Goal: Task Accomplishment & Management: Complete application form

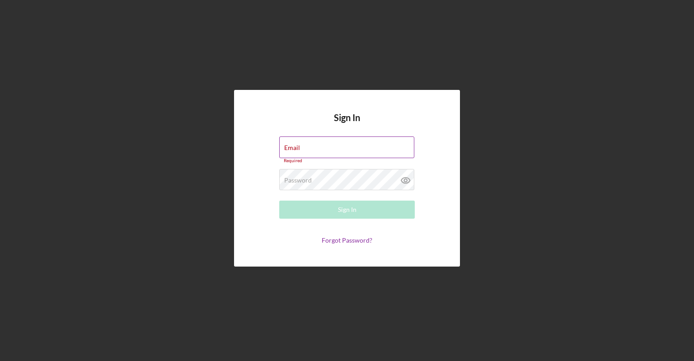
click at [305, 141] on div "Email Required" at bounding box center [346, 149] width 135 height 27
click at [305, 148] on input "Email" at bounding box center [346, 147] width 135 height 22
type input "[EMAIL_ADDRESS][DOMAIN_NAME]"
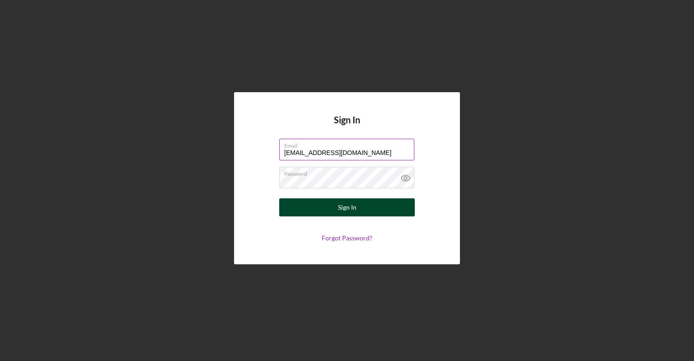
click at [336, 212] on button "Sign In" at bounding box center [346, 207] width 135 height 18
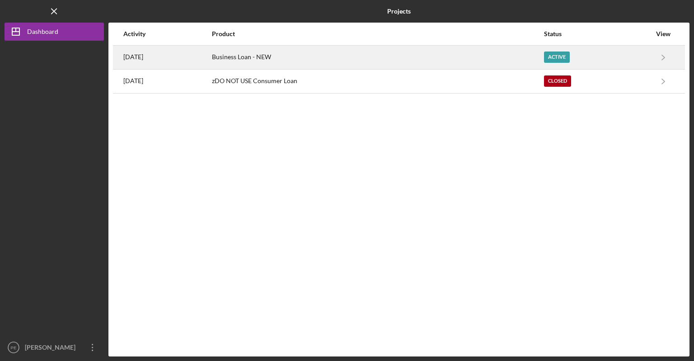
click at [141, 57] on time "[DATE]" at bounding box center [133, 56] width 20 height 7
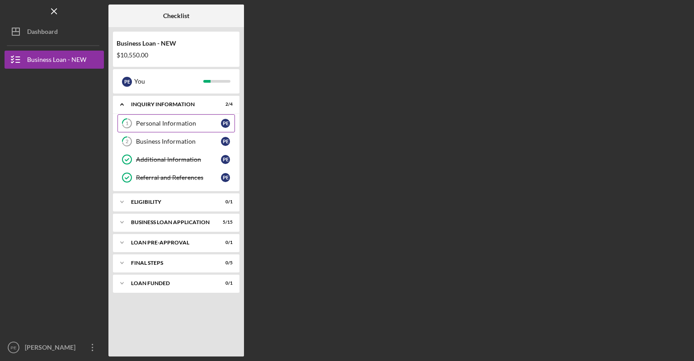
click at [190, 126] on div "Personal Information" at bounding box center [178, 123] width 85 height 7
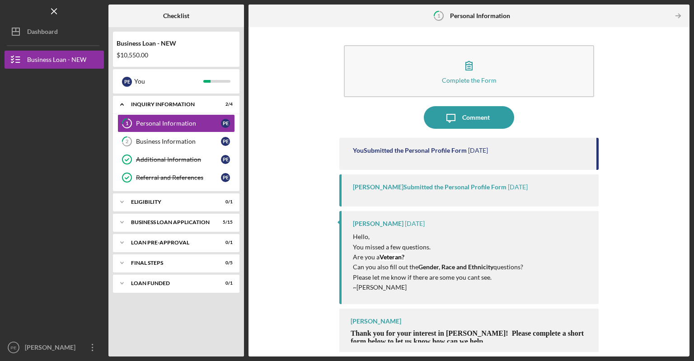
scroll to position [1, 0]
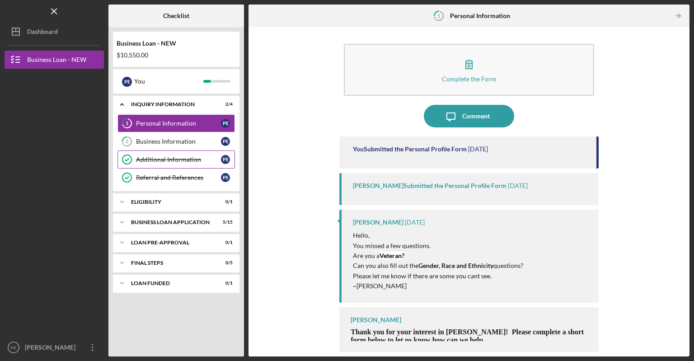
click at [160, 159] on div "Additional Information" at bounding box center [178, 159] width 85 height 7
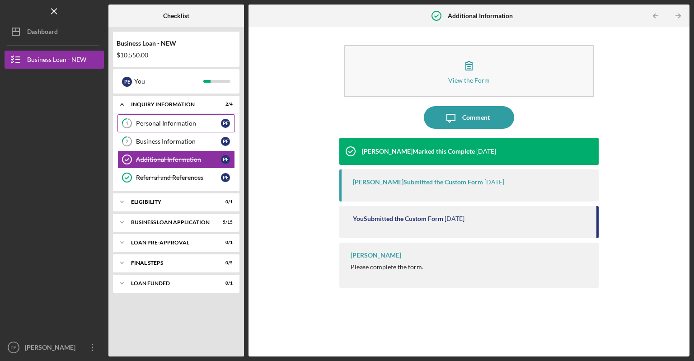
click at [153, 125] on div "Personal Information" at bounding box center [178, 123] width 85 height 7
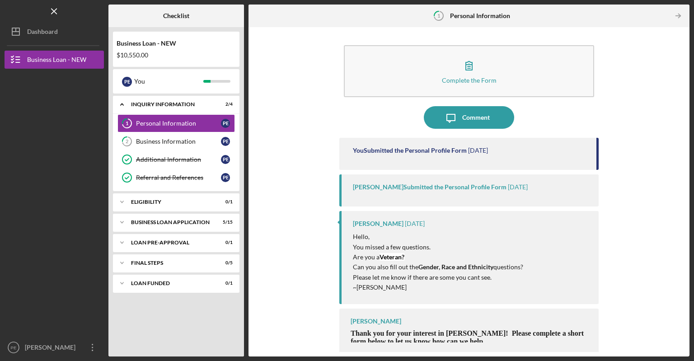
scroll to position [1, 0]
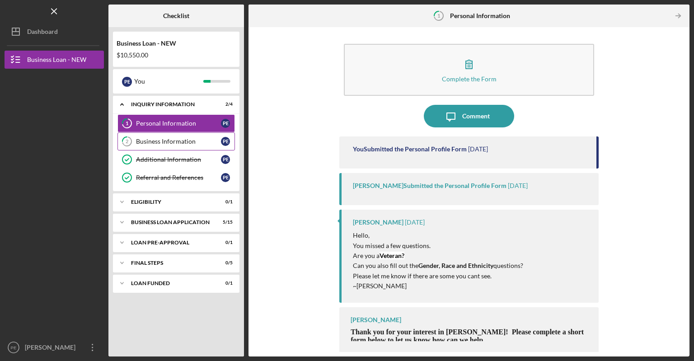
click at [150, 145] on link "2 Business Information P E" at bounding box center [175, 141] width 117 height 18
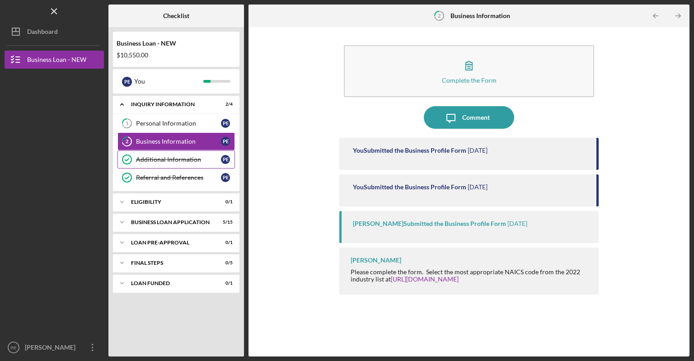
click at [158, 159] on div "Additional Information" at bounding box center [178, 159] width 85 height 7
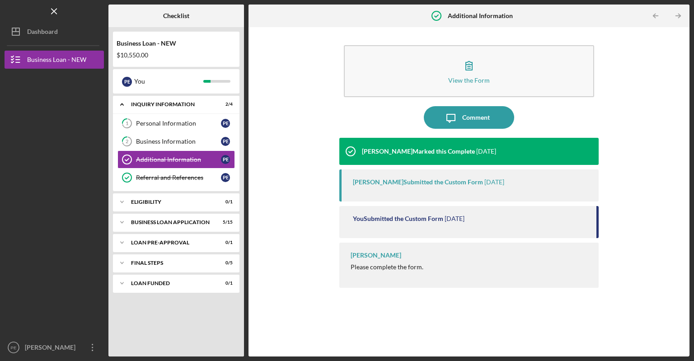
drag, startPoint x: 157, startPoint y: 182, endPoint x: 156, endPoint y: 187, distance: 4.7
click at [156, 187] on div "1 Personal Information P E 2 Business Information P E Additional Information Ad…" at bounding box center [176, 152] width 126 height 77
click at [149, 200] on div "ELIGIBILITY" at bounding box center [179, 201] width 97 height 5
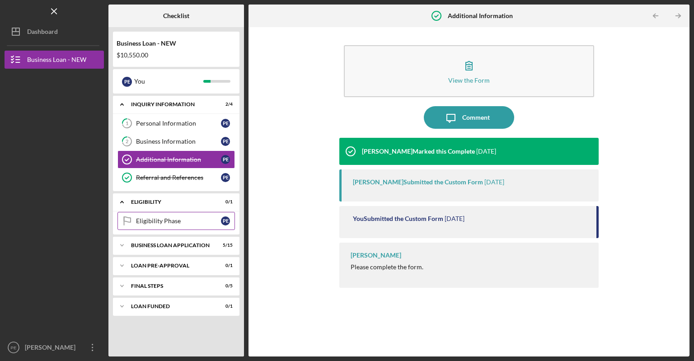
click at [155, 221] on div "Eligibility Phase" at bounding box center [178, 220] width 85 height 7
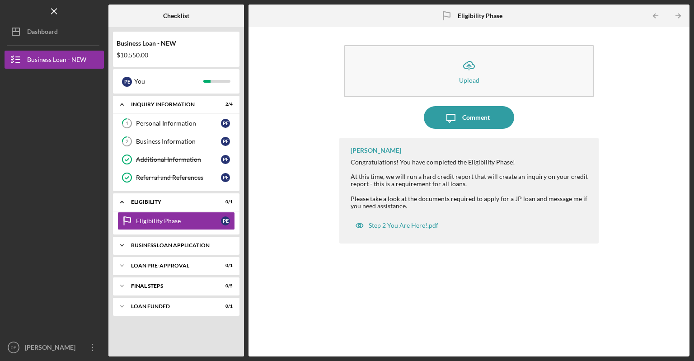
click at [153, 246] on div "BUSINESS LOAN APPLICATION" at bounding box center [179, 245] width 97 height 5
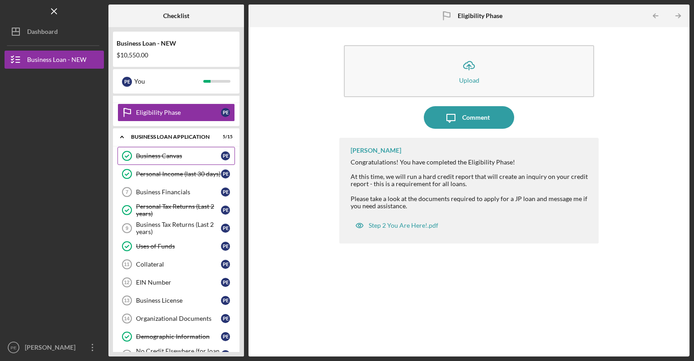
scroll to position [126, 0]
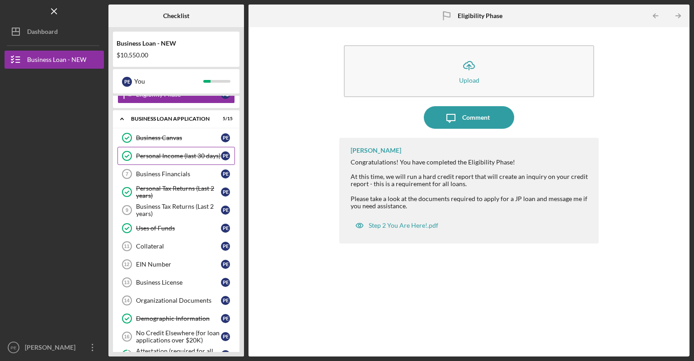
click at [168, 153] on div "Personal Income (last 30 days)" at bounding box center [178, 155] width 85 height 7
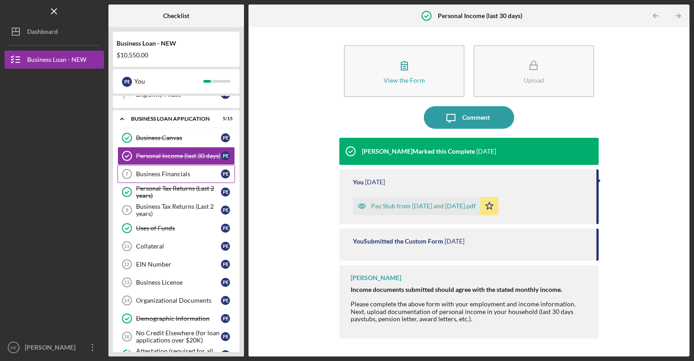
click at [172, 173] on div "Business Financials" at bounding box center [178, 173] width 85 height 7
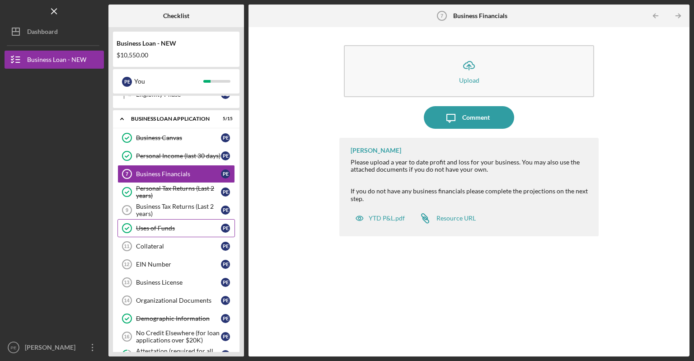
click at [168, 229] on div "Uses of Funds" at bounding box center [178, 227] width 85 height 7
